Goal: Task Accomplishment & Management: Complete application form

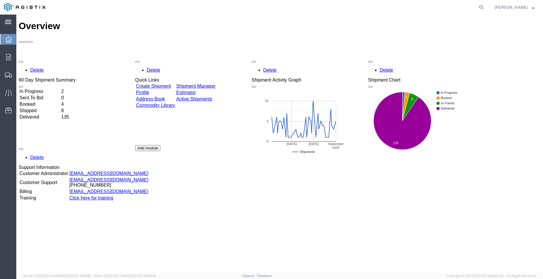
click at [10, 27] on div "main_menu Created with Sketch." at bounding box center [8, 22] width 16 height 15
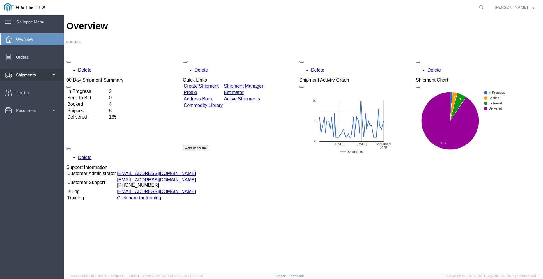
click at [52, 75] on span at bounding box center [53, 75] width 5 height 12
click at [26, 93] on span "Create Shipment" at bounding box center [33, 95] width 54 height 12
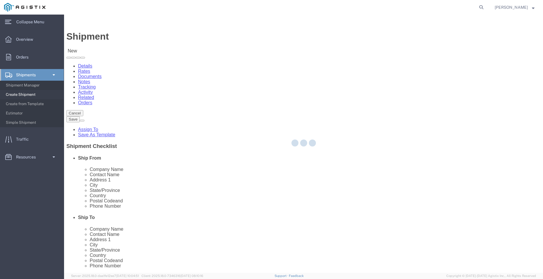
select select
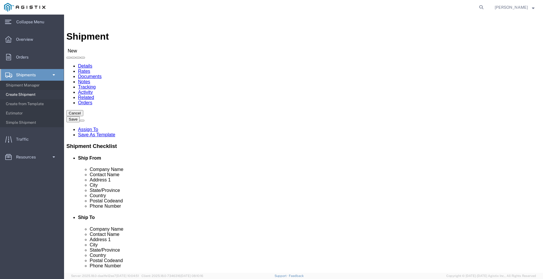
drag, startPoint x: 222, startPoint y: 102, endPoint x: 158, endPoint y: 88, distance: 65.6
click select "Select PG&E Valmont Industries Inc"
select select "9596"
click select "Select PG&E Valmont Industries Inc"
select select
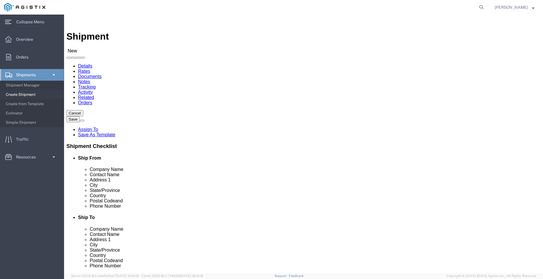
select select
select select "23082"
click select "Select All Others [GEOGRAPHIC_DATA] [GEOGRAPHIC_DATA] [GEOGRAPHIC_DATA] [GEOGRA…"
click input "text"
type input "v"
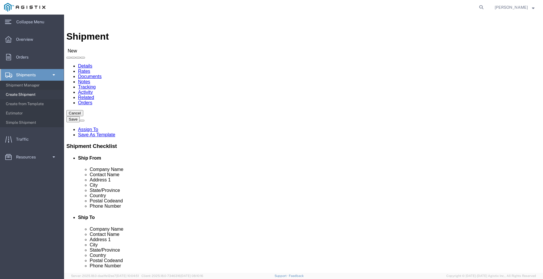
type input "u"
type input "V"
type input "U"
type input "VALMONT- [GEOGRAPHIC_DATA]"
select select "[GEOGRAPHIC_DATA]"
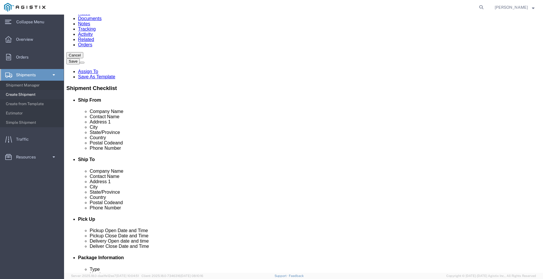
scroll to position [58, 0]
type input "VALMONT- [GEOGRAPHIC_DATA]"
click input "text"
type input "O"
type input "[GEOGRAPHIC_DATA]"
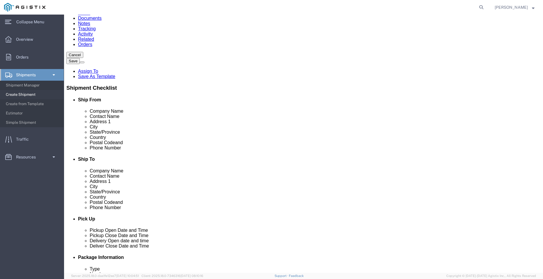
click p "- PACIFIC GAS & ELECTRIC - (SHIFFLETS) [GEOGRAPHIC_DATA], [STREET_ADDRESS]"
select select "CA"
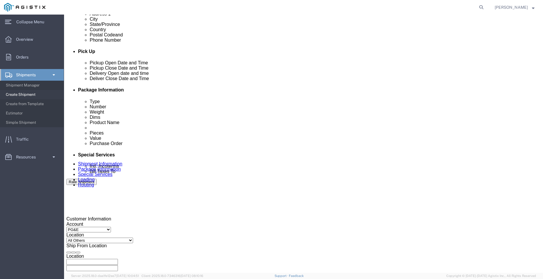
scroll to position [233, 0]
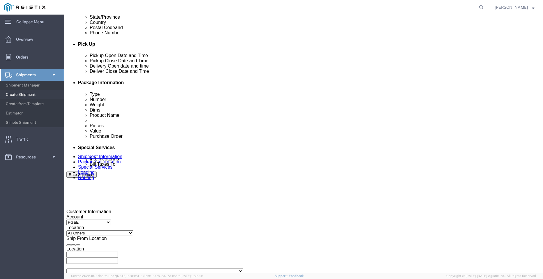
type input "[GEOGRAPHIC_DATA]"
click div "Save shipment to enable stops editing. Save shipment"
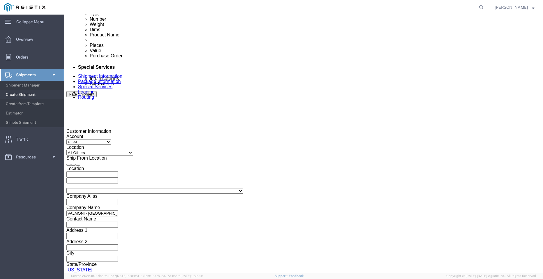
scroll to position [320, 0]
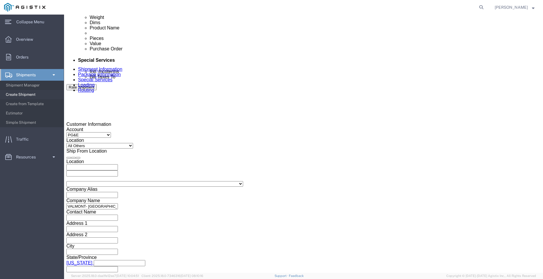
click div
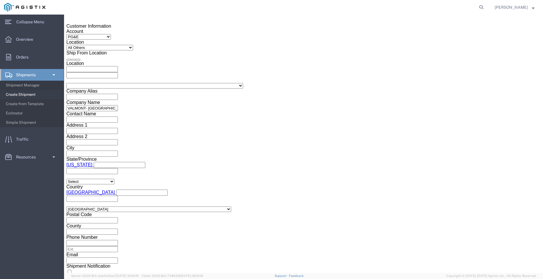
click button "Apply"
click div
click button "Apply"
drag, startPoint x: 98, startPoint y: 116, endPoint x: 102, endPoint y: 116, distance: 3.8
click input "text"
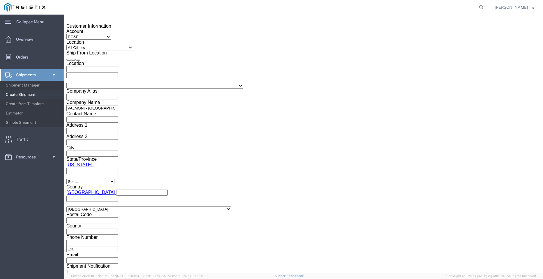
paste input "3501404865"
type input "3501404865"
click select "Select Account Type Activity ID Airline Appointment Number ASN Batch Request # …"
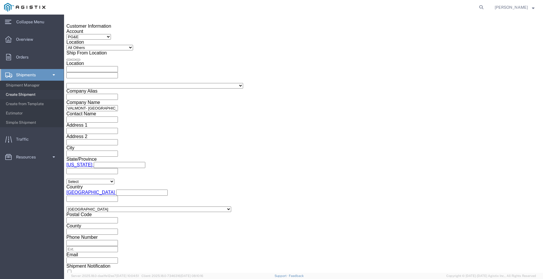
select select "PICKUPNUM"
click select "Select Account Type Activity ID Airline Appointment Number ASN Batch Request # …"
click input "text"
paste input "900245766"
type input "900245766"
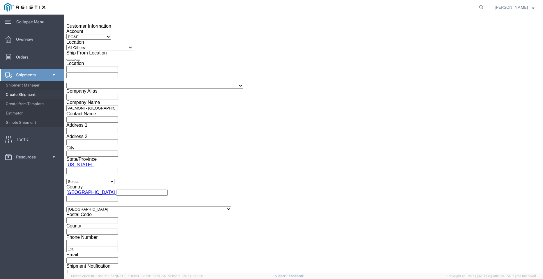
click button "Continue"
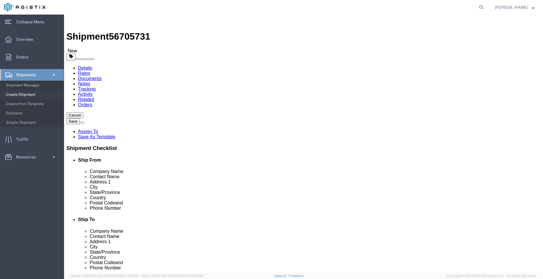
click select "Select Bulk Bundle(s) Cardboard Box(es) Carton(s) Crate(s) Drum(s) (Fiberboard)…"
select select "BNDL"
click select "Select Bulk Bundle(s) Cardboard Box(es) Carton(s) Crate(s) Drum(s) (Fiberboard)…"
click input "text"
click select "Select cm ft in"
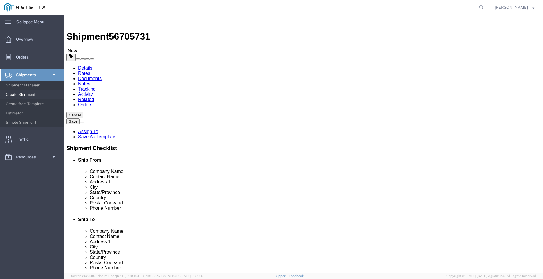
select select "FT"
click select "Select cm ft in"
click input "text"
type input "96"
type input "102"
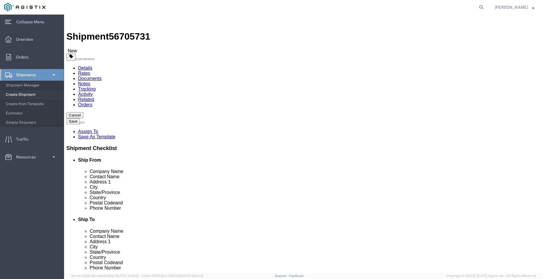
type input "55"
drag, startPoint x: 84, startPoint y: 141, endPoint x: 45, endPoint y: 138, distance: 39.4
click div "Weight Total weight of packages in pounds or kilograms 0.00 Select kgs lbs Ship…"
type input "6070"
click div "Package Type Select Bulk Bundle(s) Cardboard Box(es) Carton(s) Crate(s) Drum(s)…"
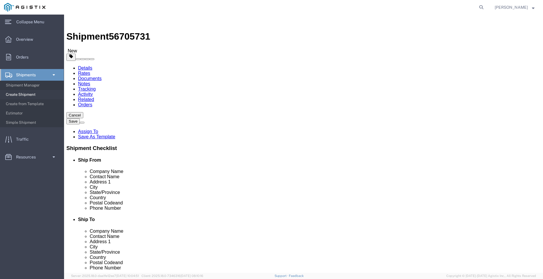
click link "Add Content"
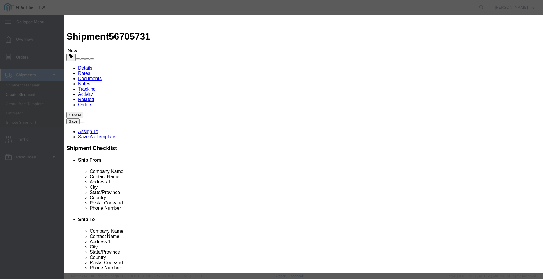
click input "text"
type input "STEEL POLES"
drag, startPoint x: 151, startPoint y: 57, endPoint x: 118, endPoint y: 54, distance: 32.7
click div "Pieces 0 Select Bag Barrels 100Board Feet Bottle Box Blister Pack Carats Can Ca…"
type input "4"
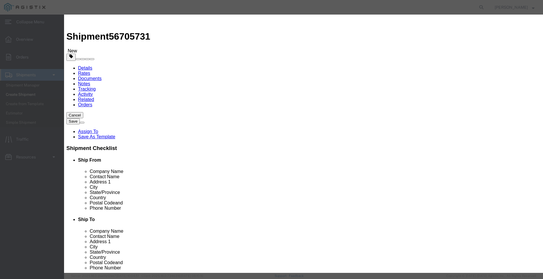
click input "text"
type input "1"
click select "Select 50 55 60 65 70 85 92.5 100 125 175 250 300 400"
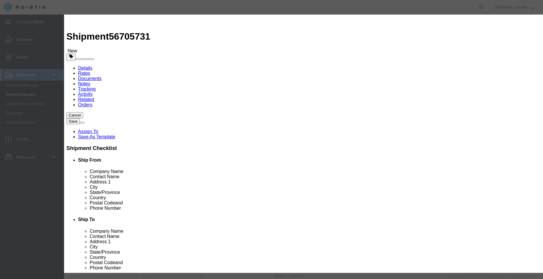
select select "50"
click select "Select 50 55 60 65 70 85 92.5 100 125 175 250 300 400"
click button "Save & Close"
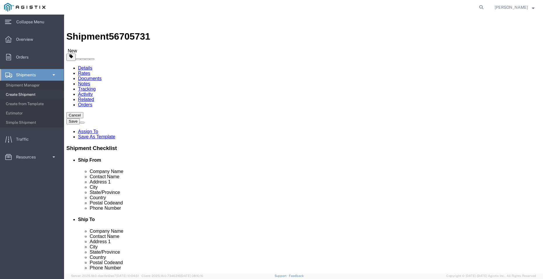
click button "Rate Shipment"
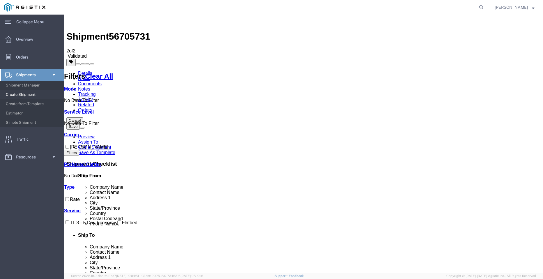
checkbox input "true"
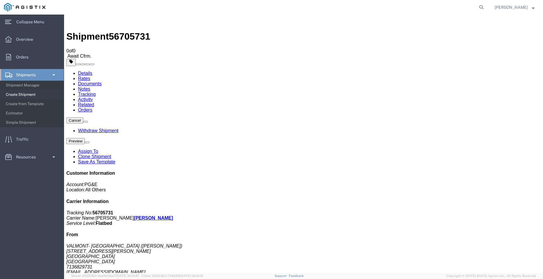
click at [132, 31] on span "56705731" at bounding box center [129, 36] width 41 height 10
copy span "56705731"
